Goal: Task Accomplishment & Management: Manage account settings

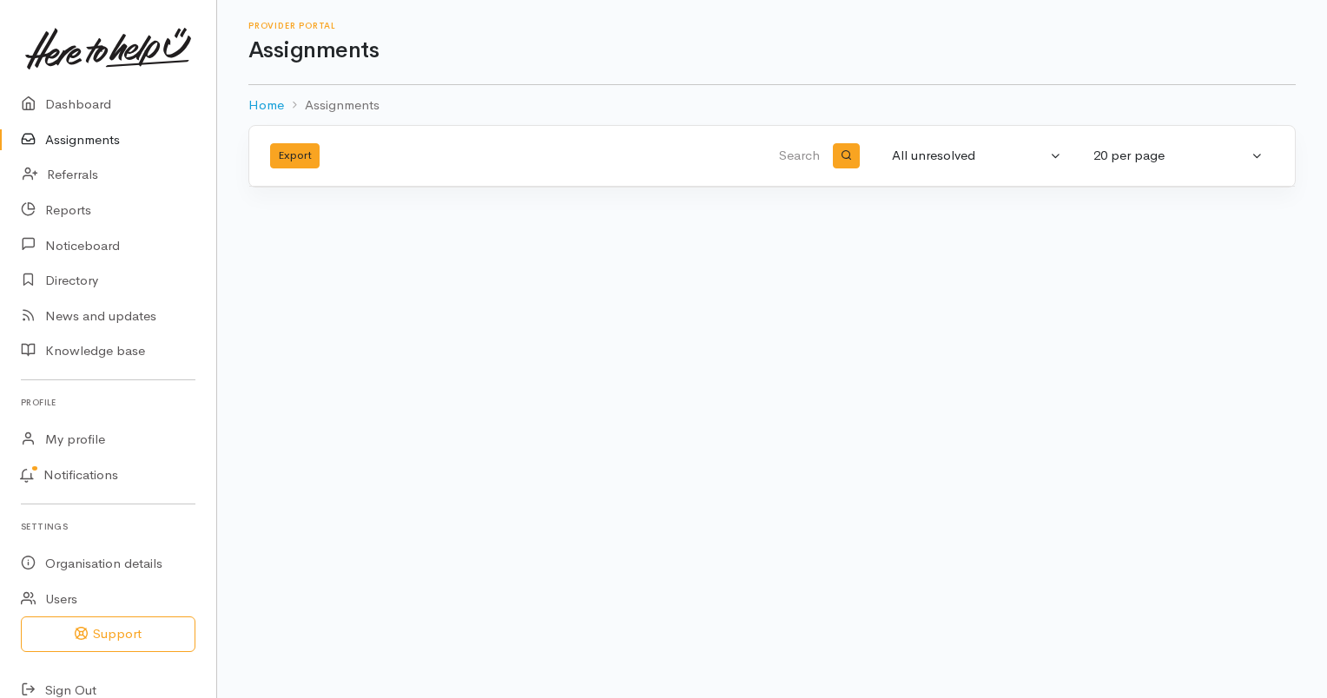
drag, startPoint x: 0, startPoint y: 0, endPoint x: 102, endPoint y: 142, distance: 174.2
click at [102, 142] on link "Assignments" at bounding box center [108, 140] width 216 height 36
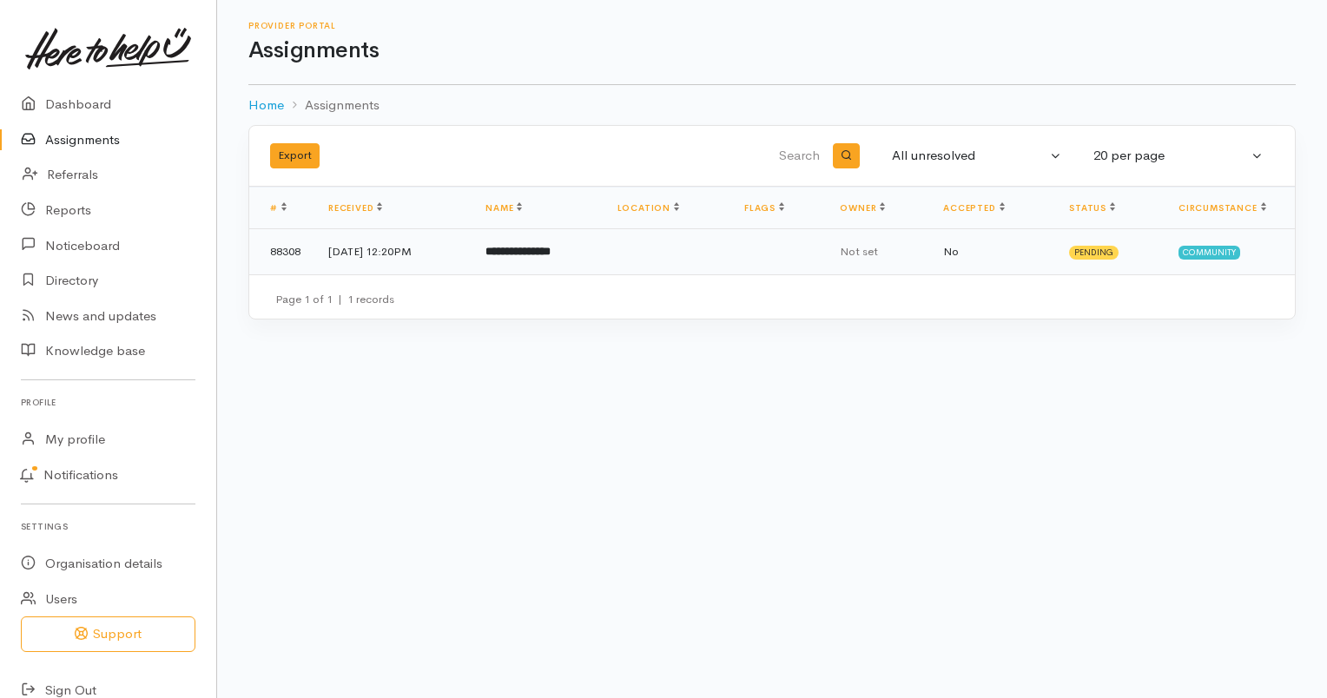
click at [603, 259] on td "**********" at bounding box center [536, 251] width 131 height 45
